Goal: Check status: Check status

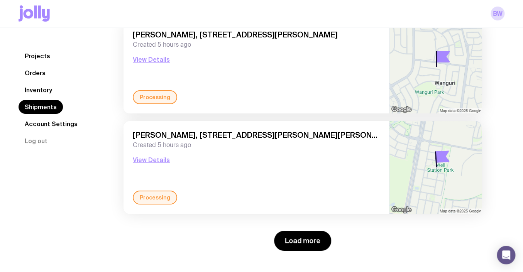
scroll to position [1007, 0]
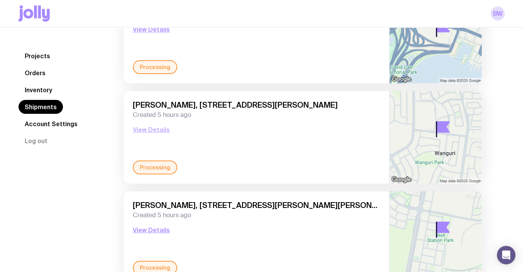
click at [157, 125] on button "View Details" at bounding box center [151, 129] width 37 height 9
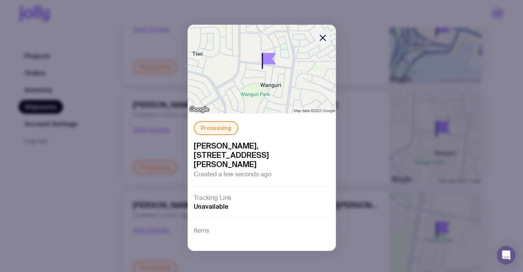
click at [366, 133] on div "Processing [PERSON_NAME], [STREET_ADDRESS][PERSON_NAME] Created a few seconds a…" at bounding box center [261, 136] width 523 height 272
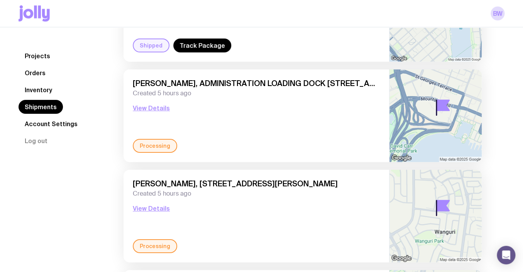
scroll to position [1077, 0]
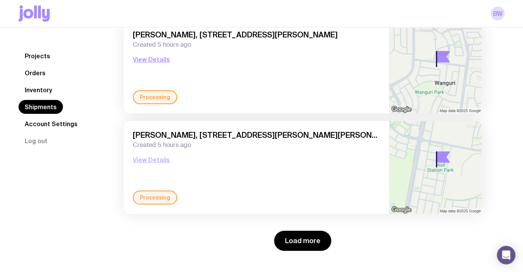
click at [157, 158] on button "View Details" at bounding box center [151, 159] width 37 height 9
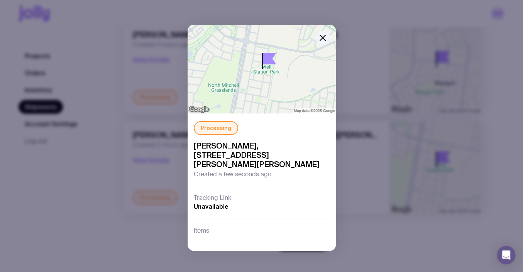
click at [103, 167] on div "Processing [PERSON_NAME], [STREET_ADDRESS][PERSON_NAME][PERSON_NAME] Created a …" at bounding box center [261, 136] width 523 height 272
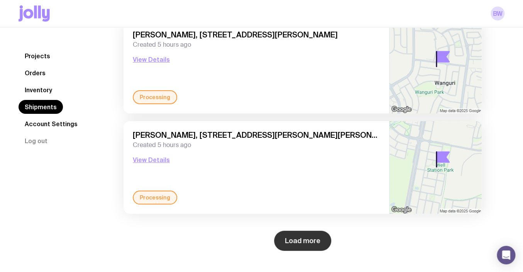
click at [302, 241] on button "Load more" at bounding box center [302, 241] width 57 height 20
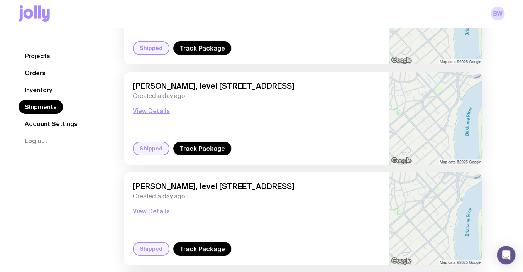
scroll to position [2281, 0]
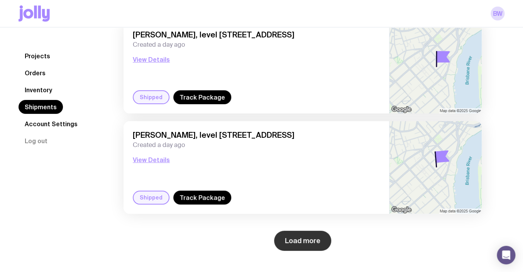
click at [300, 232] on button "Load more" at bounding box center [302, 241] width 57 height 20
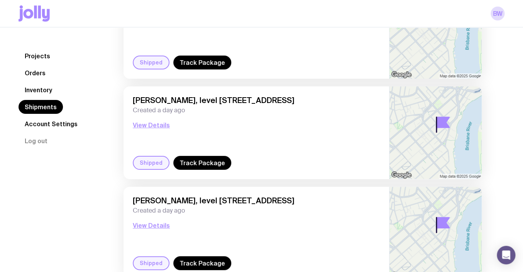
scroll to position [3484, 0]
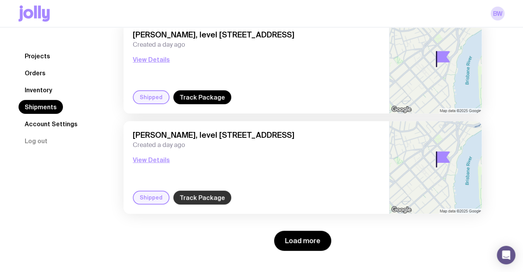
click at [207, 194] on link "Track Package" at bounding box center [202, 198] width 58 height 14
click at [143, 157] on button "View Details" at bounding box center [151, 159] width 37 height 9
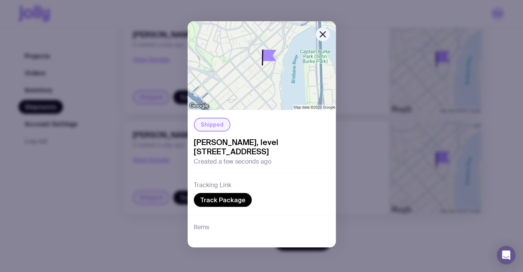
scroll to position [12, 0]
click at [221, 223] on div "Items" at bounding box center [261, 230] width 148 height 33
click at [89, 226] on div "Shipped [PERSON_NAME], level [STREET_ADDRESS] Created a few seconds ago Trackin…" at bounding box center [261, 136] width 523 height 272
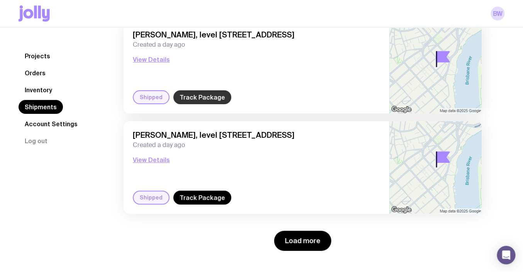
click at [197, 96] on link "Track Package" at bounding box center [202, 97] width 58 height 14
click at [158, 57] on button "View Details" at bounding box center [151, 59] width 37 height 9
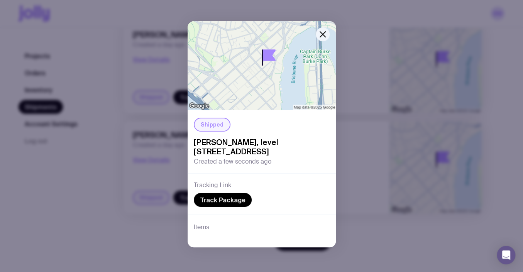
click at [138, 235] on div "Shipped [PERSON_NAME], level [STREET_ADDRESS] Created a few seconds ago Trackin…" at bounding box center [261, 136] width 523 height 272
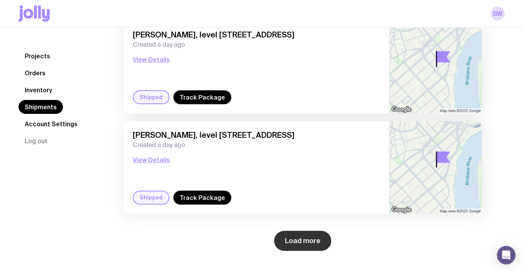
click at [299, 240] on button "Load more" at bounding box center [302, 241] width 57 height 20
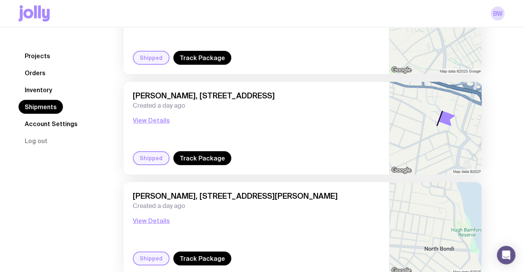
scroll to position [4677, 0]
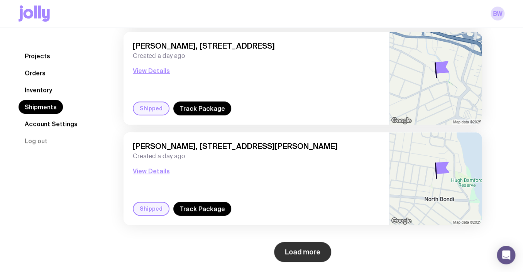
click at [298, 245] on button "Load more" at bounding box center [302, 252] width 57 height 20
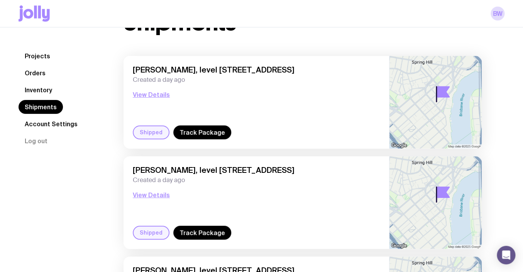
scroll to position [0, 0]
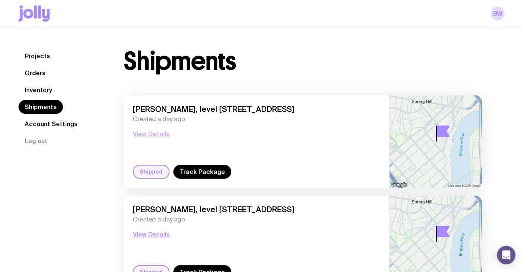
click at [154, 135] on button "View Details" at bounding box center [151, 133] width 37 height 9
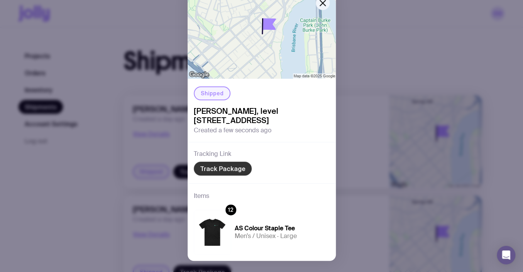
scroll to position [57, 0]
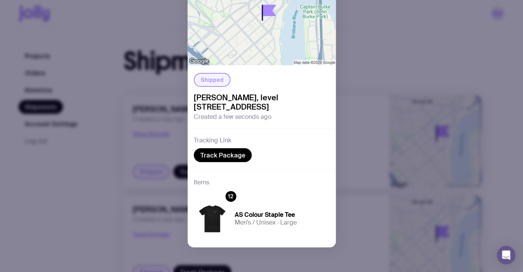
click at [79, 195] on div "Shipped [PERSON_NAME], level [STREET_ADDRESS] Created a few seconds ago Trackin…" at bounding box center [261, 136] width 523 height 272
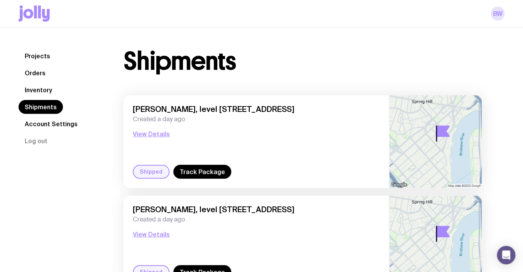
click at [493, 14] on link "BW" at bounding box center [497, 14] width 14 height 14
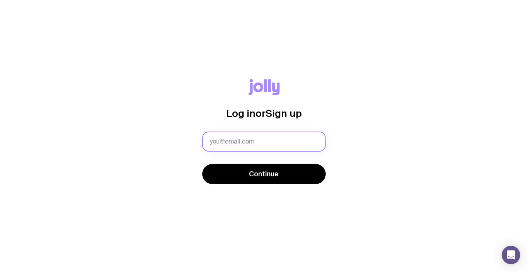
click at [258, 144] on input "text" at bounding box center [263, 142] width 123 height 20
type input "[PERSON_NAME][EMAIL_ADDRESS][PERSON_NAME][DOMAIN_NAME]"
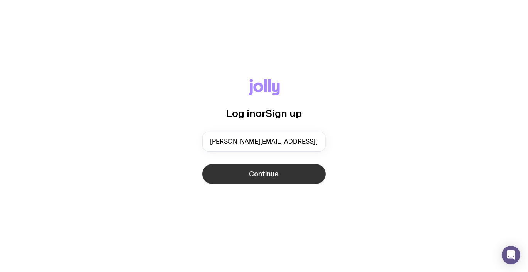
click at [260, 173] on span "Continue" at bounding box center [264, 173] width 30 height 9
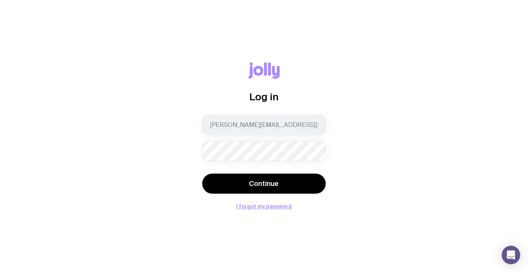
click at [0, 0] on div at bounding box center [0, 0] width 0 height 0
click at [290, 173] on form "bryan.wong@verlata.com Continue" at bounding box center [263, 155] width 123 height 80
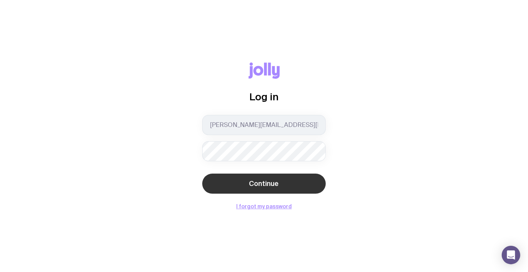
click at [292, 184] on button "Continue" at bounding box center [263, 184] width 123 height 20
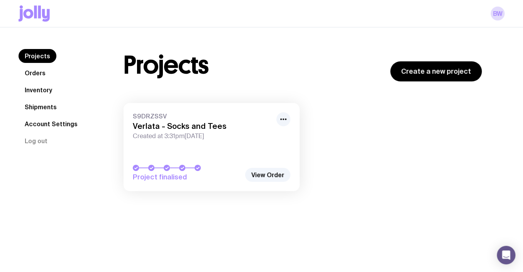
click at [41, 73] on link "Orders" at bounding box center [35, 73] width 33 height 14
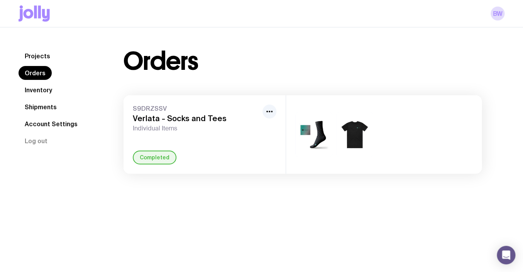
click at [51, 105] on link "Shipments" at bounding box center [41, 107] width 44 height 14
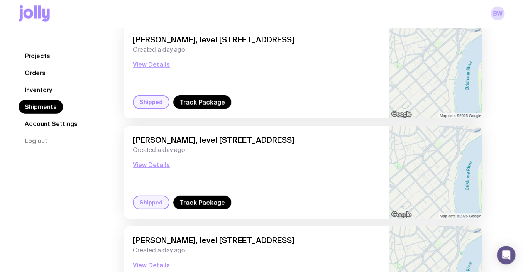
scroll to position [1077, 0]
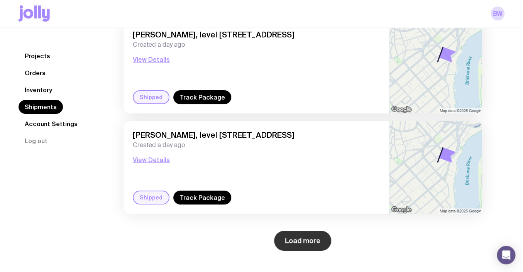
click at [326, 241] on button "Load more" at bounding box center [302, 241] width 57 height 20
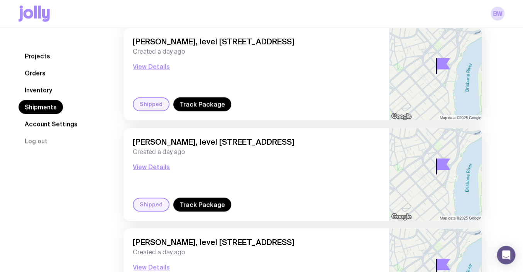
scroll to position [236, 0]
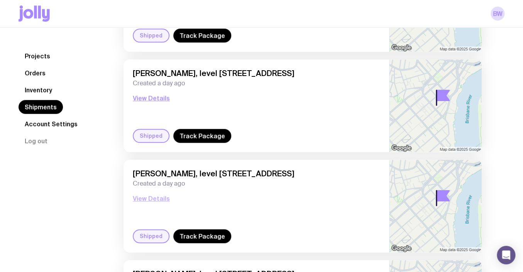
click at [154, 197] on button "View Details" at bounding box center [151, 198] width 37 height 9
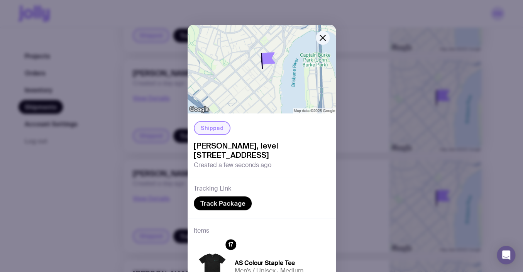
scroll to position [57, 0]
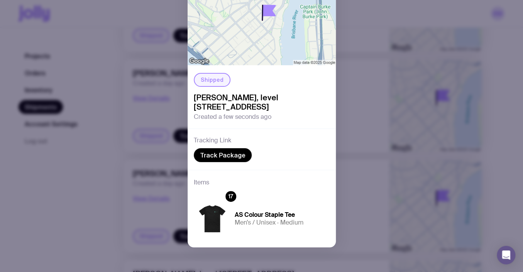
click at [57, 220] on div "Shipped Bryan Wong, level 24/324 Queen Street, Brisbane City 4000 QLD, Australi…" at bounding box center [261, 136] width 523 height 272
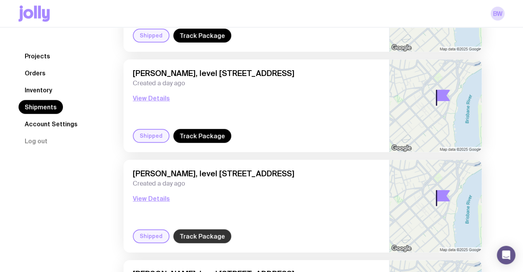
click at [187, 236] on link "Track Package" at bounding box center [202, 236] width 58 height 14
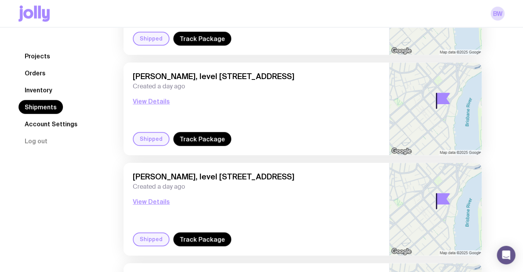
scroll to position [0, 0]
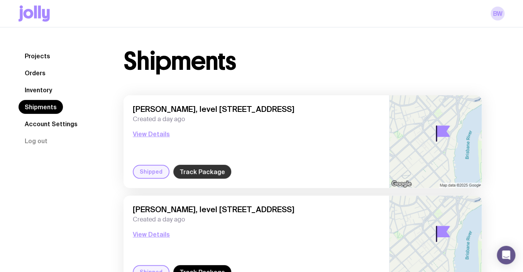
click at [187, 173] on link "Track Package" at bounding box center [202, 172] width 58 height 14
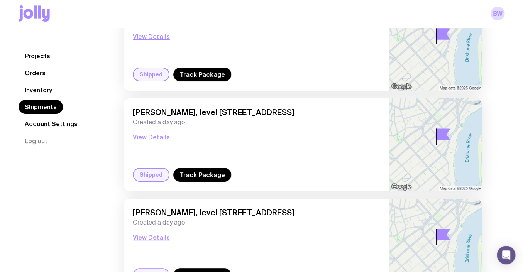
scroll to position [1148, 0]
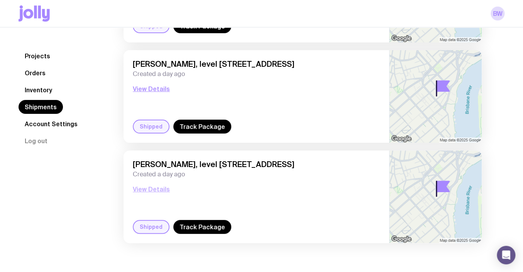
click at [149, 189] on button "View Details" at bounding box center [151, 188] width 37 height 9
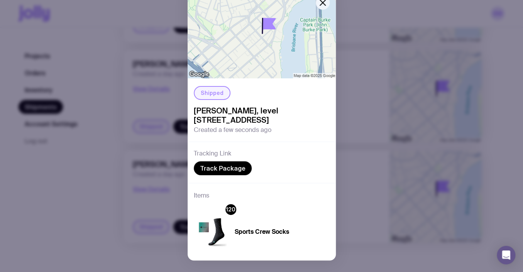
scroll to position [57, 0]
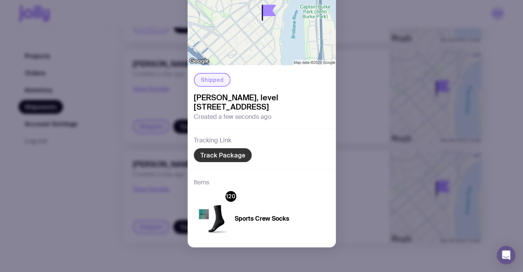
click at [220, 154] on link "Track Package" at bounding box center [223, 155] width 58 height 14
